Goal: Communication & Community: Answer question/provide support

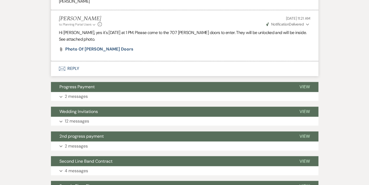
scroll to position [233, 0]
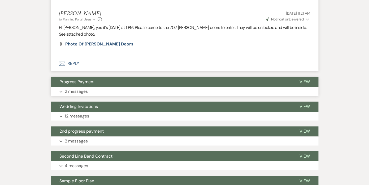
click at [76, 88] on p "2 messages" at bounding box center [76, 91] width 23 height 7
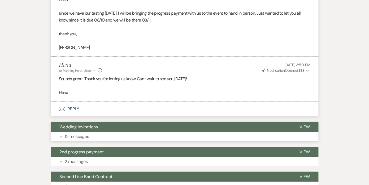
click at [75, 133] on p "12 messages" at bounding box center [77, 136] width 24 height 7
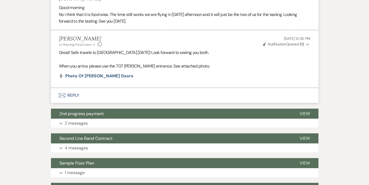
scroll to position [1120, 0]
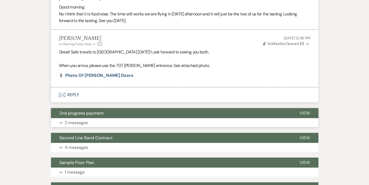
click at [69, 119] on p "2 messages" at bounding box center [76, 122] width 23 height 7
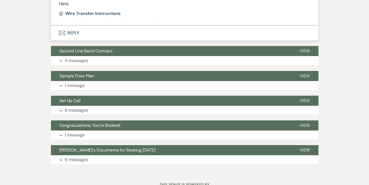
scroll to position [1382, 0]
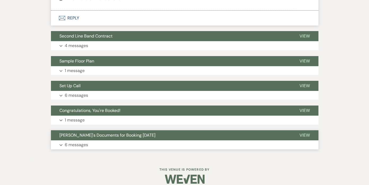
click at [75, 141] on p "6 messages" at bounding box center [76, 144] width 23 height 7
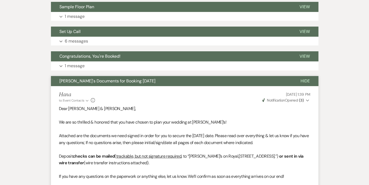
scroll to position [1435, 0]
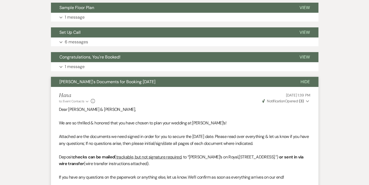
click at [304, 79] on span "Hide" at bounding box center [305, 82] width 9 height 6
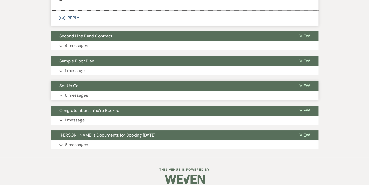
click at [77, 92] on p "6 messages" at bounding box center [76, 95] width 23 height 7
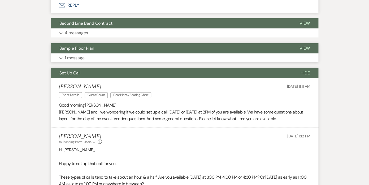
scroll to position [1389, 0]
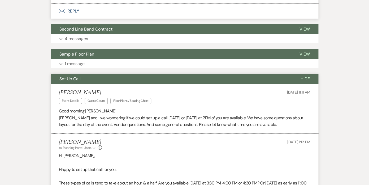
click at [305, 76] on span "Hide" at bounding box center [305, 79] width 9 height 6
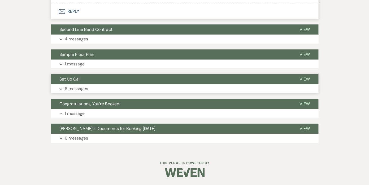
scroll to position [1382, 0]
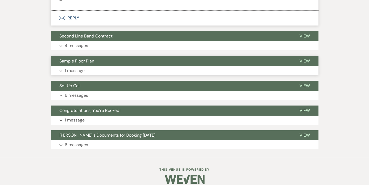
click at [75, 67] on p "1 message" at bounding box center [75, 70] width 20 height 7
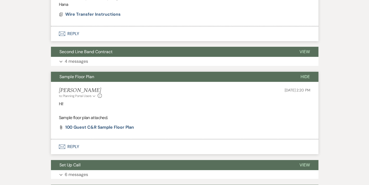
scroll to position [1359, 0]
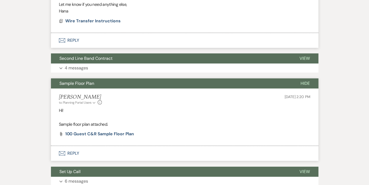
click at [305, 80] on span "Hide" at bounding box center [305, 83] width 9 height 6
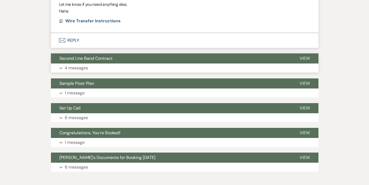
click at [304, 55] on span "View" at bounding box center [305, 58] width 10 height 6
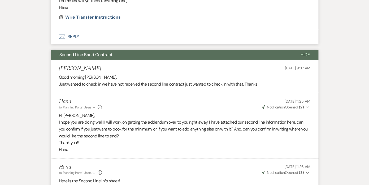
scroll to position [1352, 0]
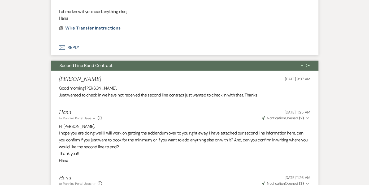
click at [305, 63] on span "Hide" at bounding box center [305, 66] width 9 height 6
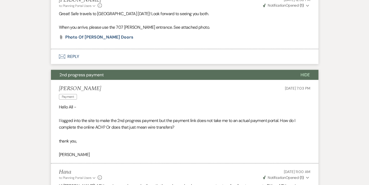
scroll to position [1150, 0]
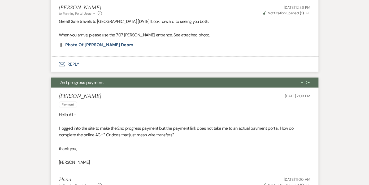
click at [305, 80] on span "Hide" at bounding box center [305, 83] width 9 height 6
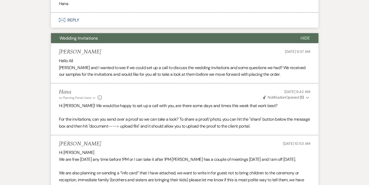
scroll to position [435, 0]
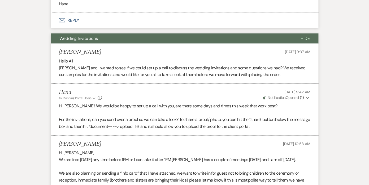
click at [306, 36] on span "Hide" at bounding box center [305, 39] width 9 height 6
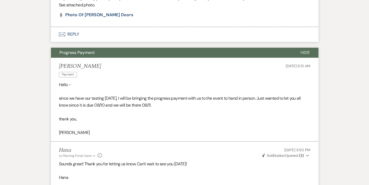
scroll to position [208, 0]
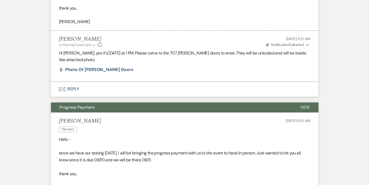
click at [305, 104] on span "Hide" at bounding box center [305, 107] width 9 height 6
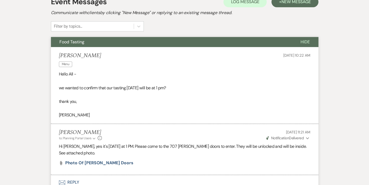
scroll to position [74, 0]
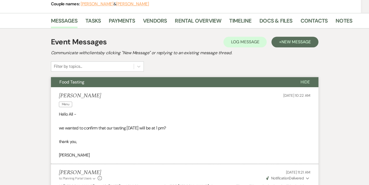
click at [304, 81] on span "Hide" at bounding box center [305, 82] width 9 height 6
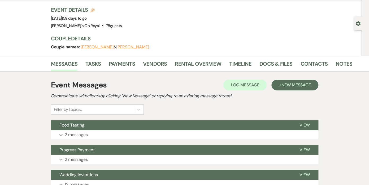
scroll to position [0, 0]
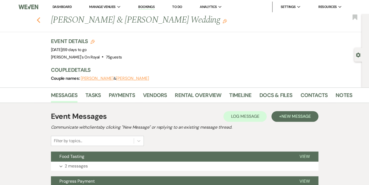
click at [40, 19] on icon "Previous" at bounding box center [39, 20] width 4 height 6
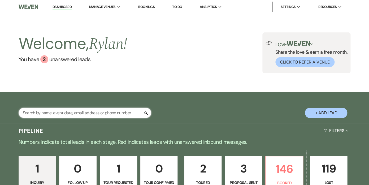
click at [100, 110] on input "text" at bounding box center [85, 112] width 133 height 10
type input "corb"
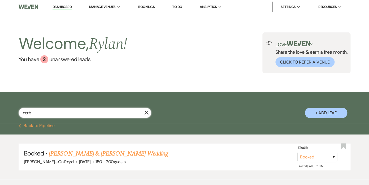
scroll to position [29, 0]
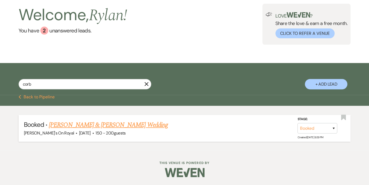
click at [77, 126] on link "[PERSON_NAME] & [PERSON_NAME] Wedding" at bounding box center [108, 125] width 119 height 10
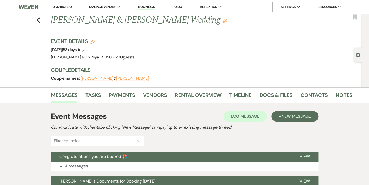
scroll to position [53, 0]
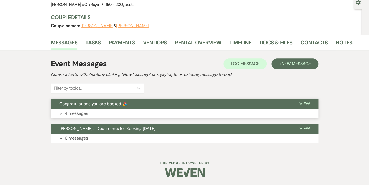
click at [77, 113] on p "4 messages" at bounding box center [76, 113] width 23 height 7
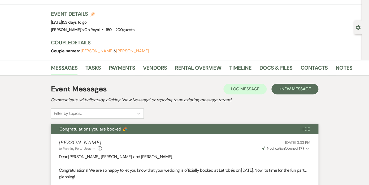
scroll to position [0, 0]
